Goal: Share content: Share content

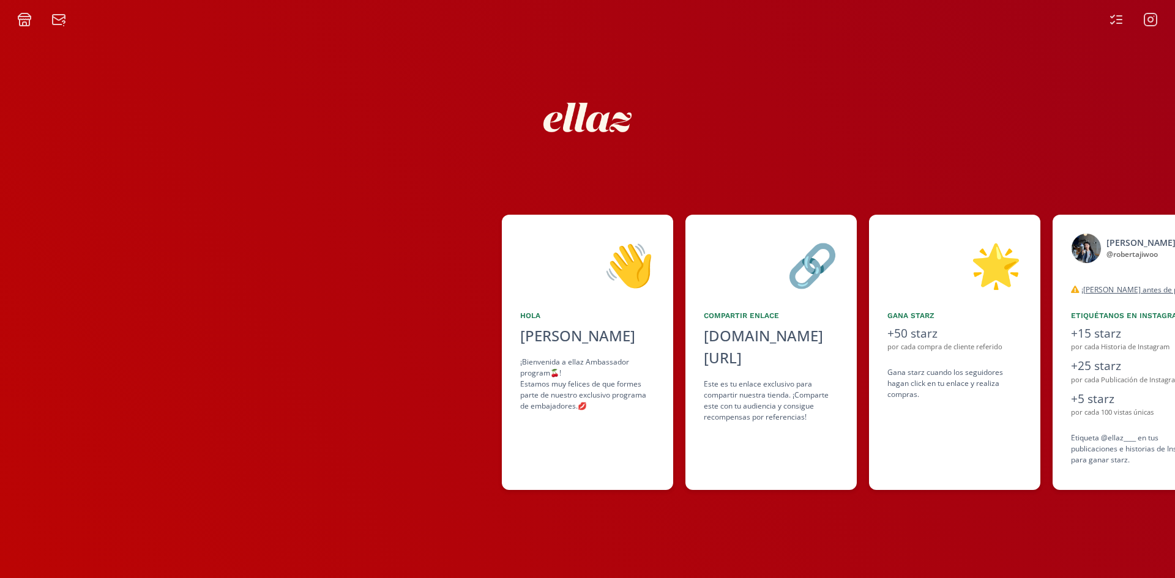
scroll to position [0, 556]
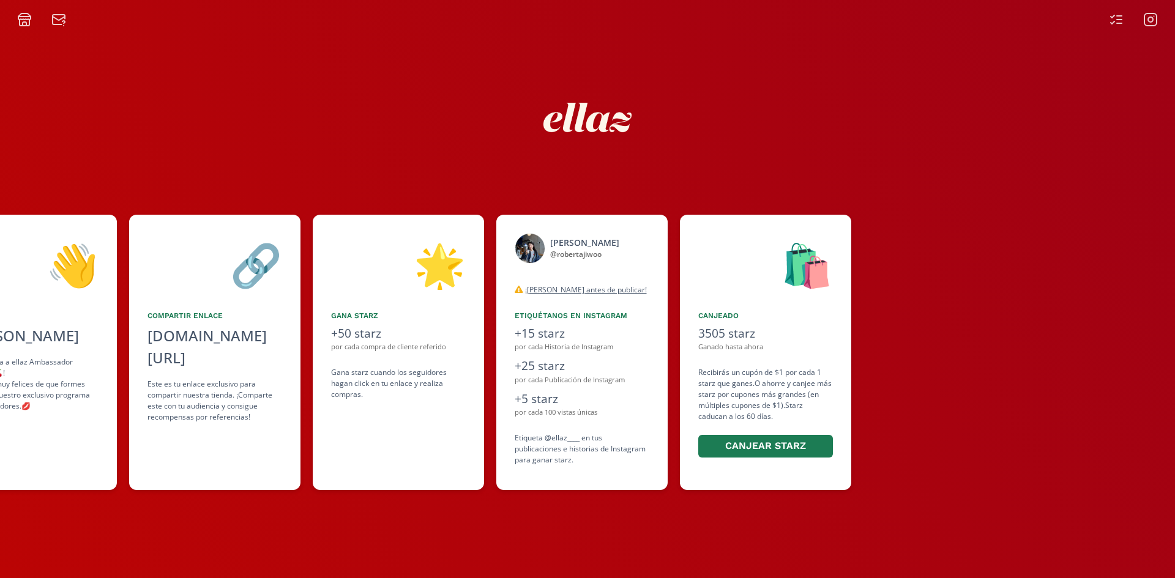
click at [1144, 20] on rect at bounding box center [1150, 19] width 12 height 12
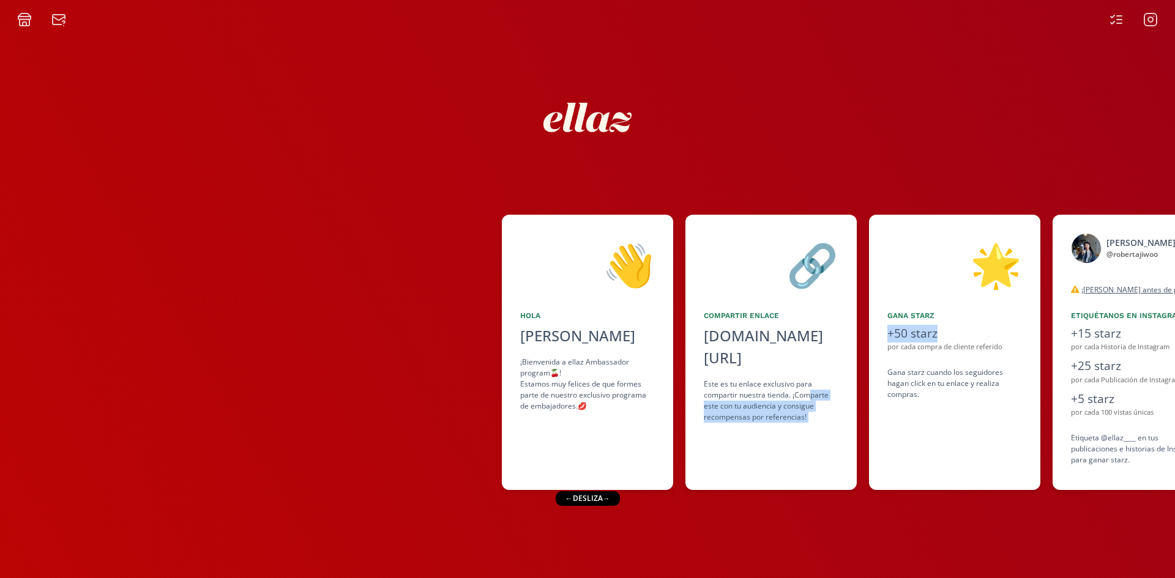
drag, startPoint x: 1019, startPoint y: 328, endPoint x: 812, endPoint y: 373, distance: 212.2
click at [811, 370] on div "👋 [PERSON_NAME] [PERSON_NAME] ¡Bienvenida a ellaz Ambassador program🍒! Estamos …" at bounding box center [587, 353] width 1175 height 288
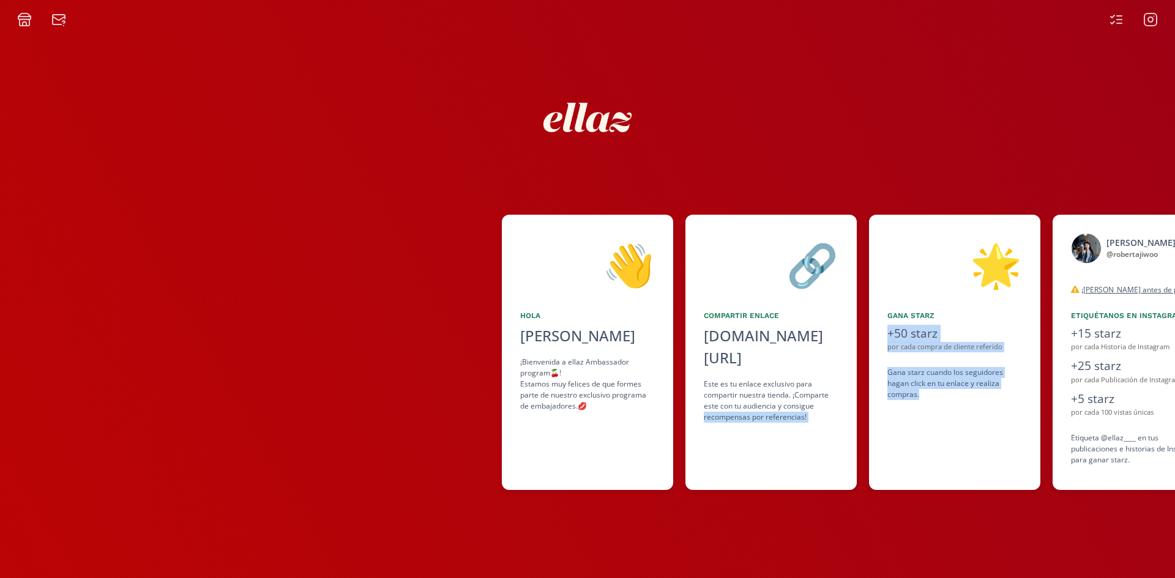
drag, startPoint x: 966, startPoint y: 496, endPoint x: 731, endPoint y: 463, distance: 237.3
click at [689, 501] on div "👋 [PERSON_NAME] [PERSON_NAME] ¡Bienvenida a ellaz Ambassador program🍒! Estamos …" at bounding box center [587, 302] width 1175 height 551
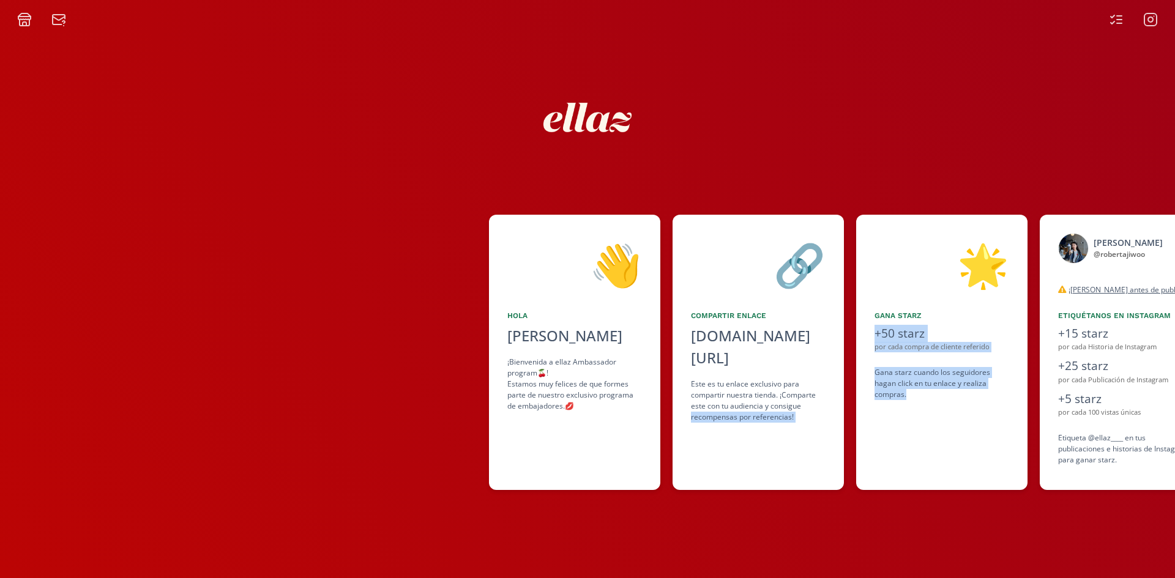
scroll to position [0, 141]
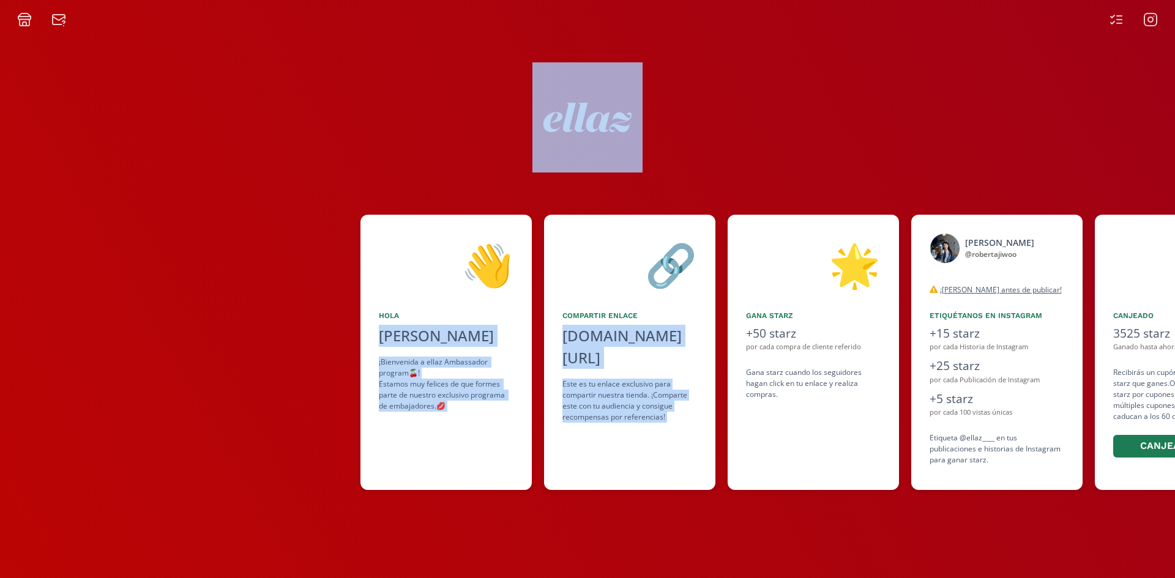
drag, startPoint x: 931, startPoint y: 171, endPoint x: 760, endPoint y: 218, distance: 176.9
click at [750, 211] on div "👋 [PERSON_NAME] [PERSON_NAME] ¡Bienvenida a ellaz Ambassador program🍒! Estamos …" at bounding box center [587, 302] width 1175 height 551
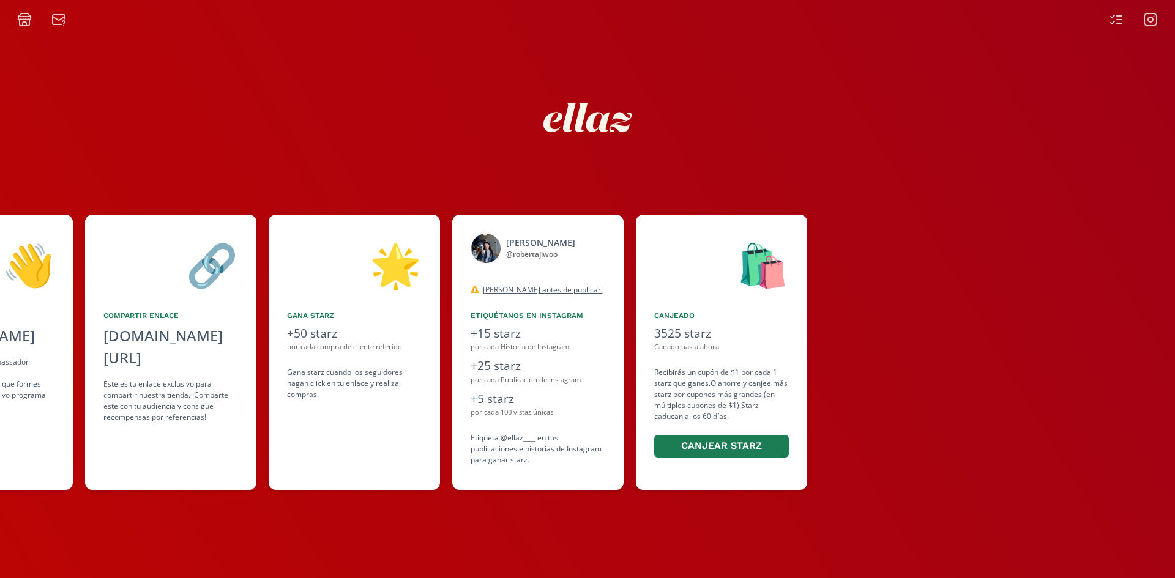
drag, startPoint x: 925, startPoint y: 381, endPoint x: 769, endPoint y: 385, distance: 155.5
click at [770, 393] on div "👋 [PERSON_NAME] [PERSON_NAME] ¡Bienvenida a ellaz Ambassador program🍒! Estamos …" at bounding box center [587, 353] width 1175 height 288
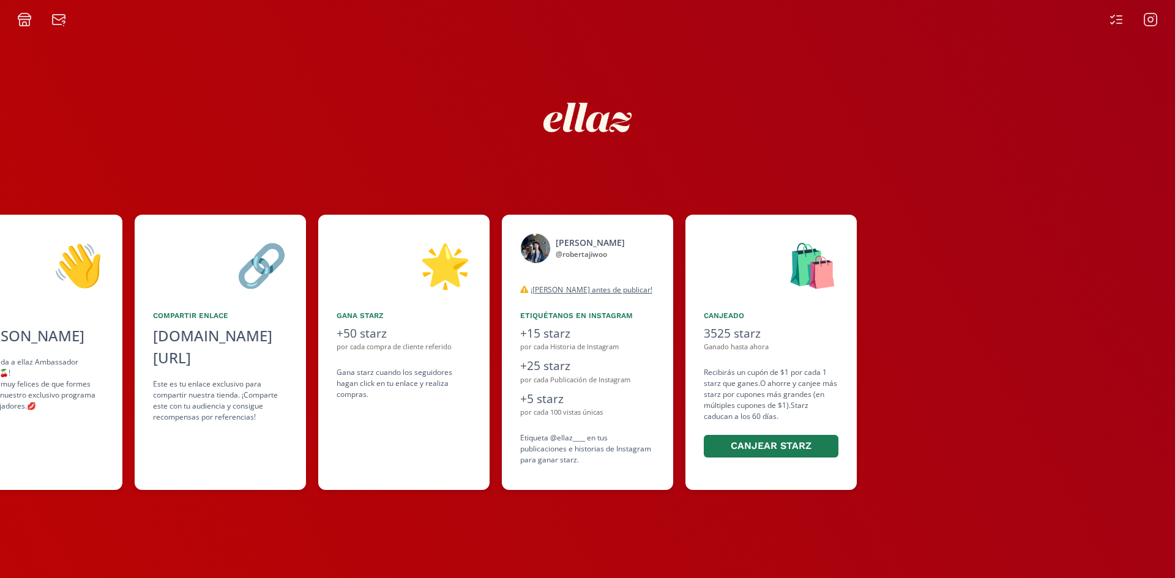
click at [1118, 16] on icon at bounding box center [1119, 16] width 5 height 0
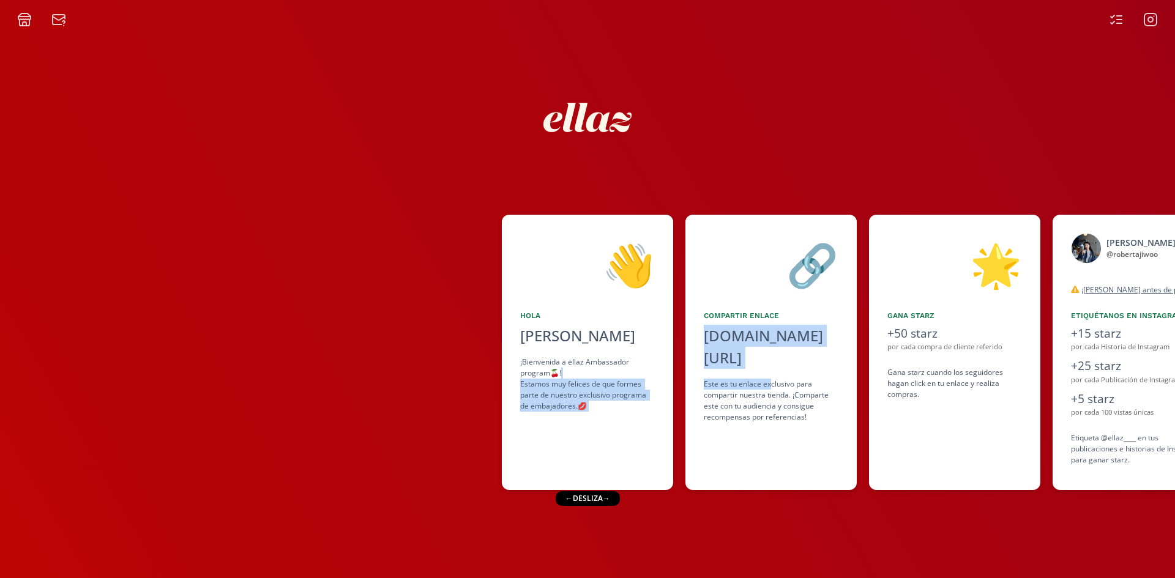
drag, startPoint x: 771, startPoint y: 363, endPoint x: 1043, endPoint y: 392, distance: 273.9
click at [687, 372] on div "🔗 Compartir Enlace [DOMAIN_NAME][URL] click to copy Este es tu enlace exclusivo…" at bounding box center [770, 352] width 171 height 275
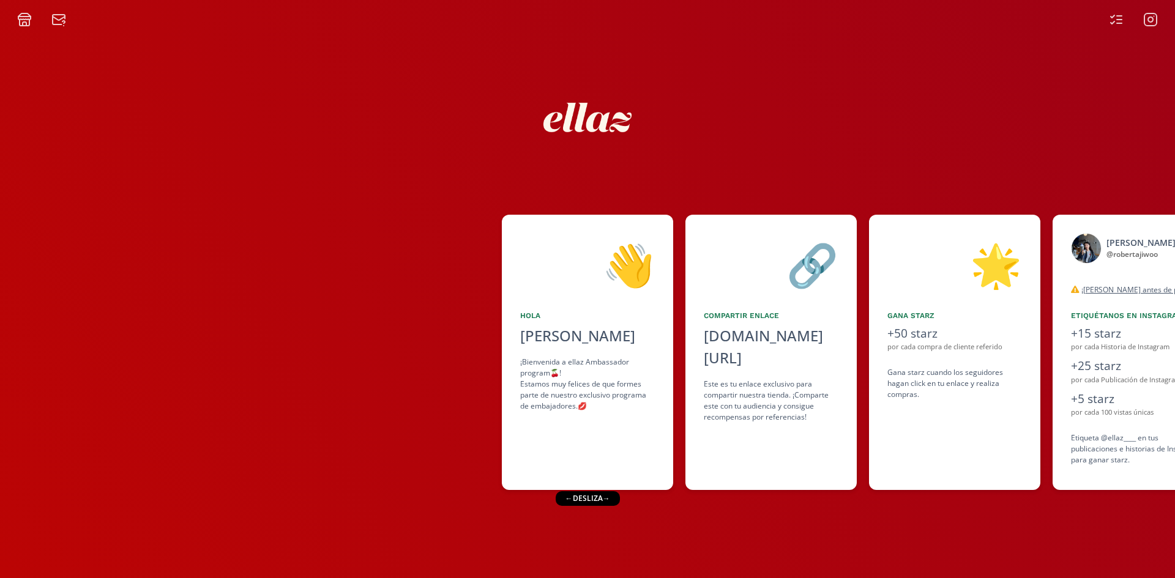
drag, startPoint x: 1042, startPoint y: 393, endPoint x: 972, endPoint y: 392, distance: 69.8
click at [972, 392] on div "🌟 Gana starz +50 starz por cada compra de cliente referido Gana starz cuando lo…" at bounding box center [961, 352] width 184 height 275
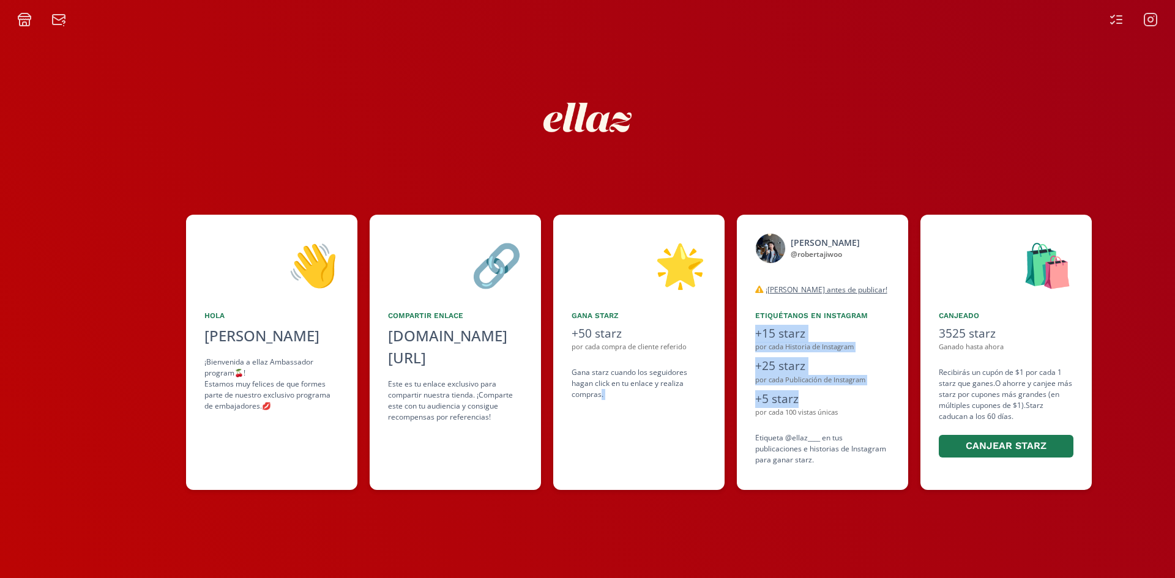
scroll to position [0, 318]
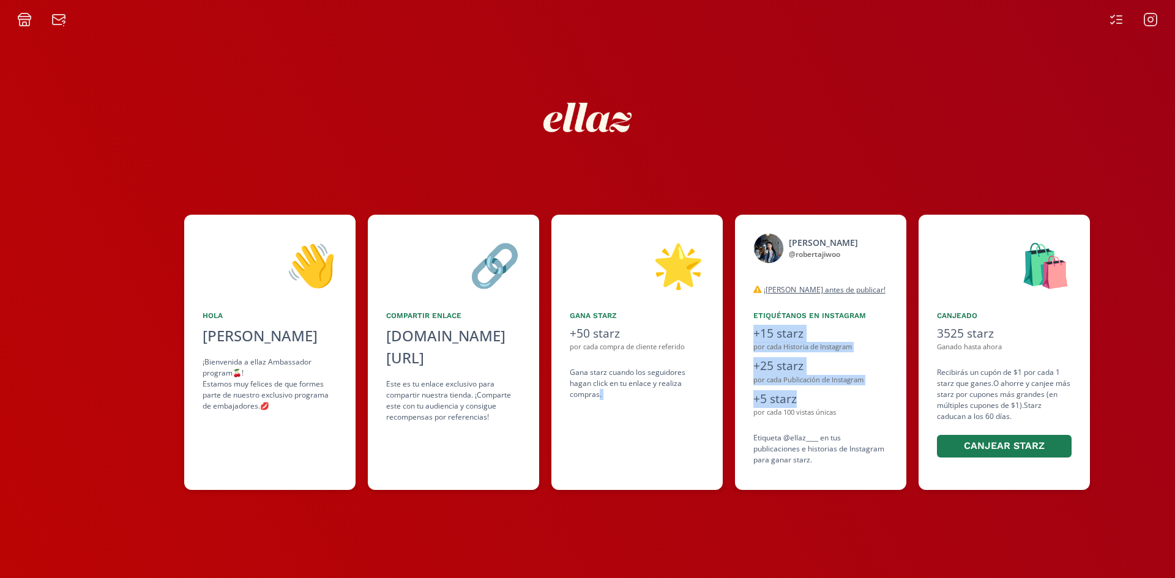
drag, startPoint x: 970, startPoint y: 402, endPoint x: 865, endPoint y: 394, distance: 106.2
click at [865, 394] on div "👋 Hola Roberta Kim ¡Bienvenida a ellaz Ambassador program🍒! Estamos muy felices…" at bounding box center [587, 353] width 1175 height 288
